Goal: Register for event/course

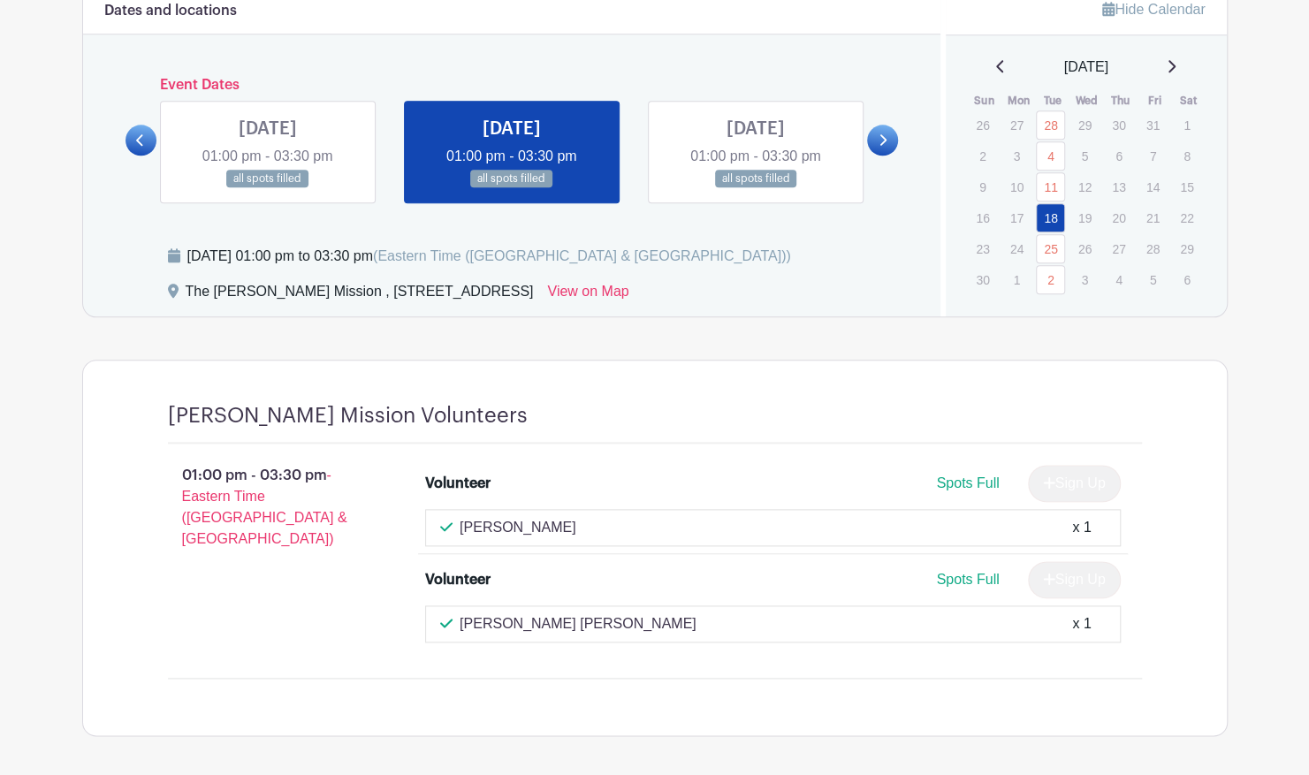
click at [882, 138] on icon at bounding box center [882, 139] width 8 height 13
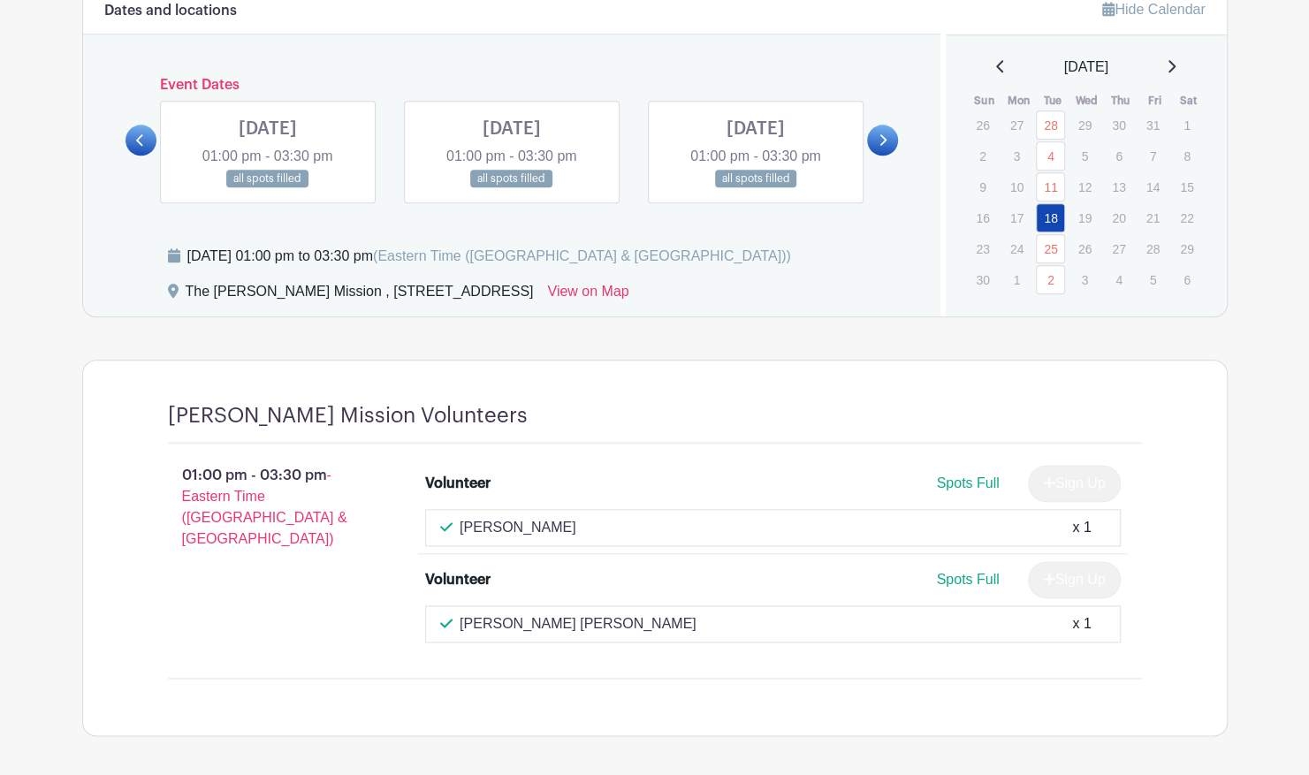
click at [756, 188] on link at bounding box center [756, 188] width 0 height 0
click at [512, 188] on link at bounding box center [512, 188] width 0 height 0
click at [268, 188] on link at bounding box center [268, 188] width 0 height 0
click at [148, 129] on link at bounding box center [140, 140] width 31 height 31
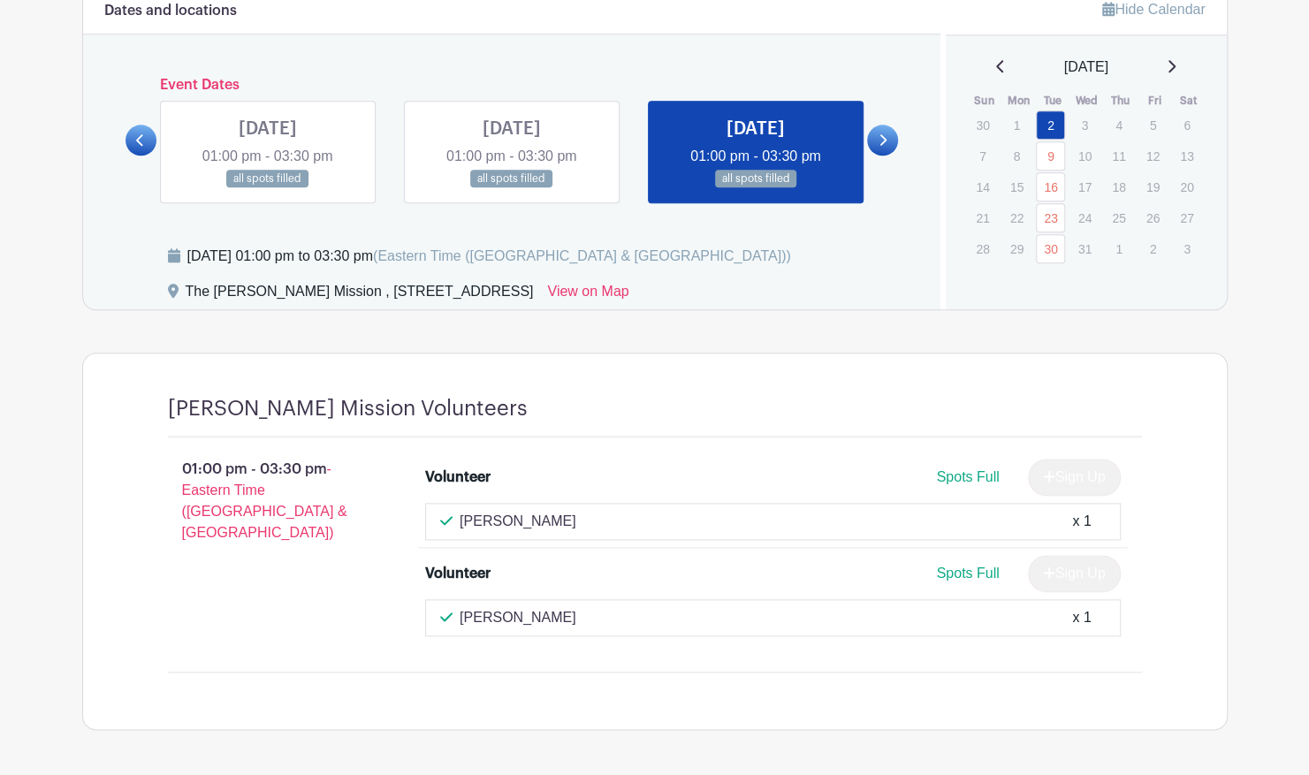
click at [148, 129] on link at bounding box center [140, 140] width 31 height 31
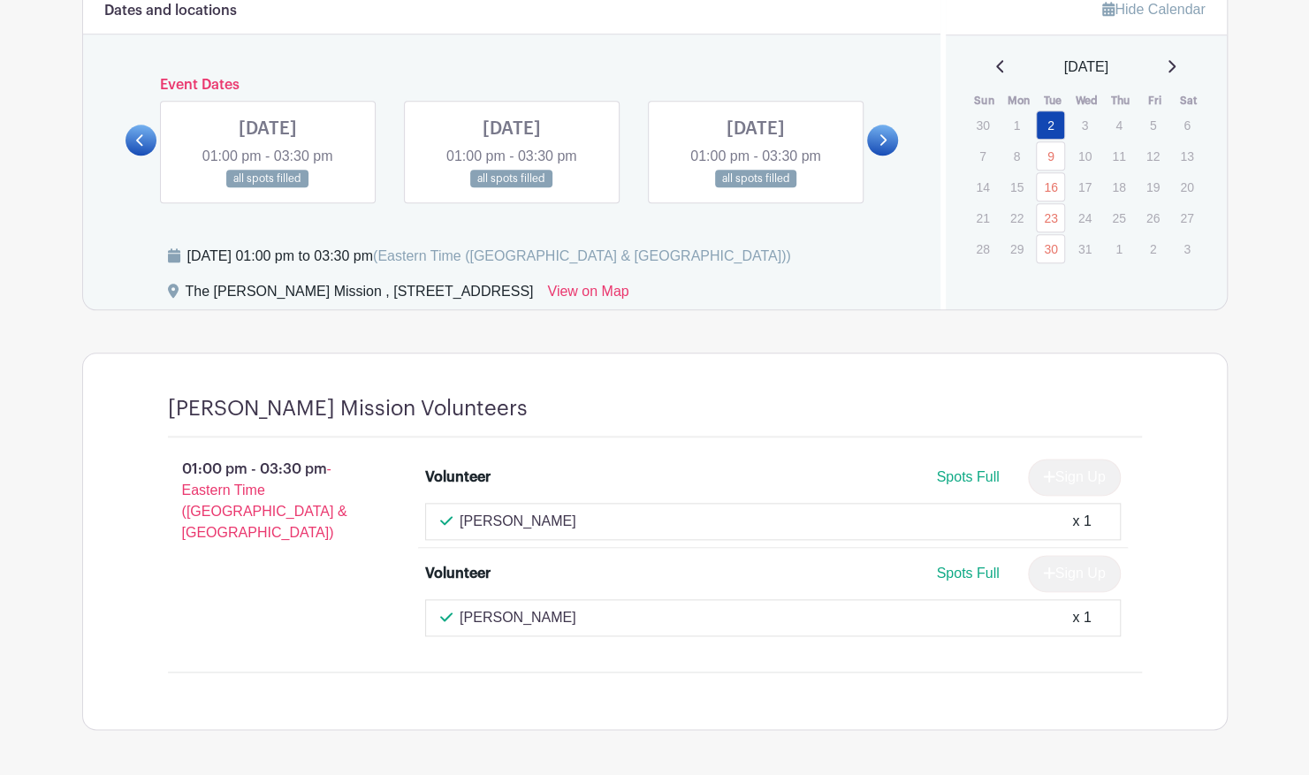
click at [896, 142] on link at bounding box center [882, 140] width 31 height 31
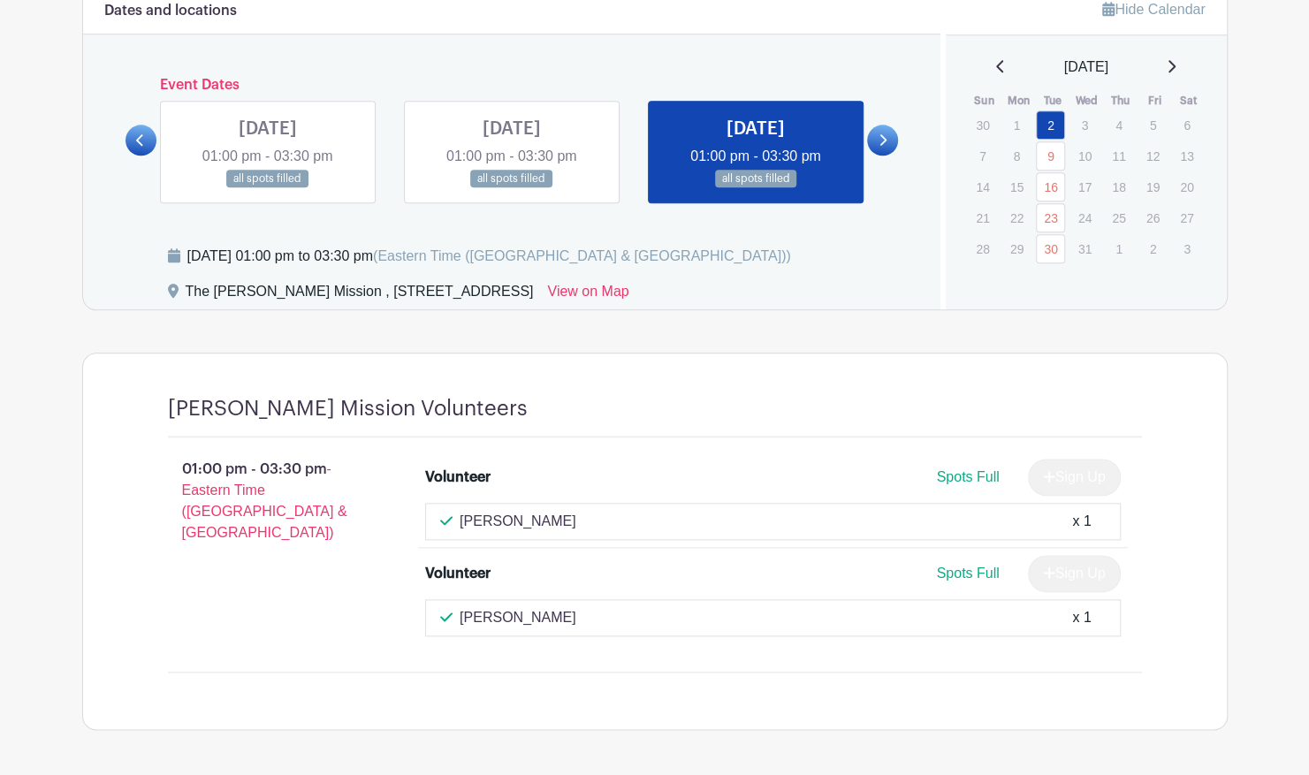
click at [756, 188] on link at bounding box center [756, 188] width 0 height 0
